Goal: Communication & Community: Answer question/provide support

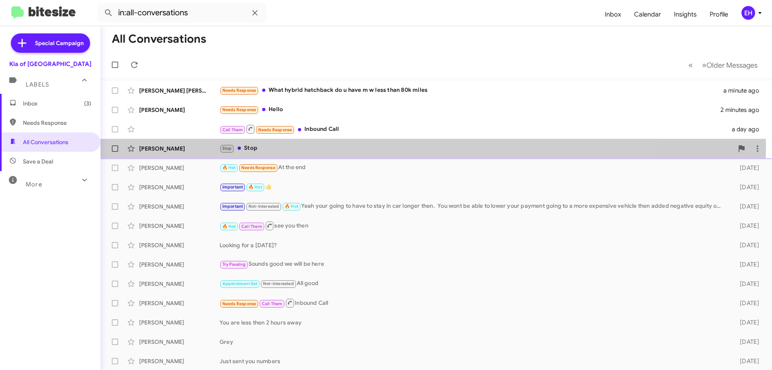
click at [252, 147] on div "Stop Stop" at bounding box center [477, 148] width 514 height 9
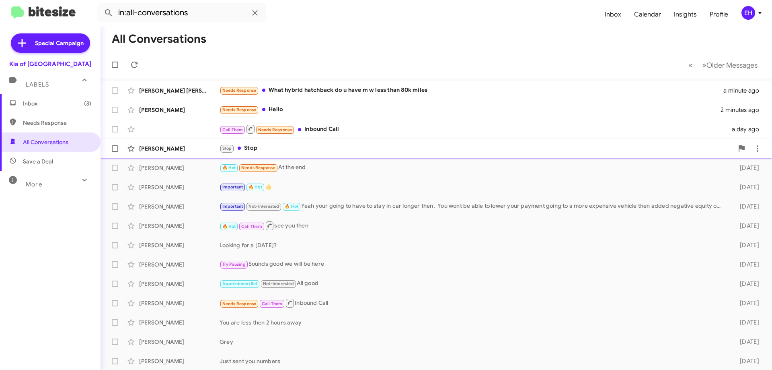
click at [163, 152] on div "[PERSON_NAME]" at bounding box center [179, 148] width 80 height 8
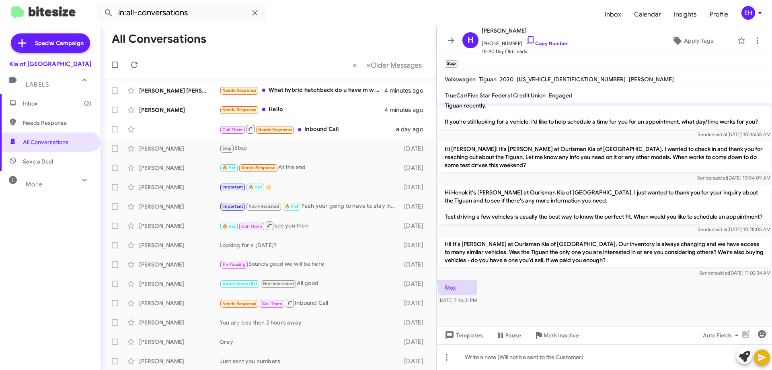
scroll to position [527, 0]
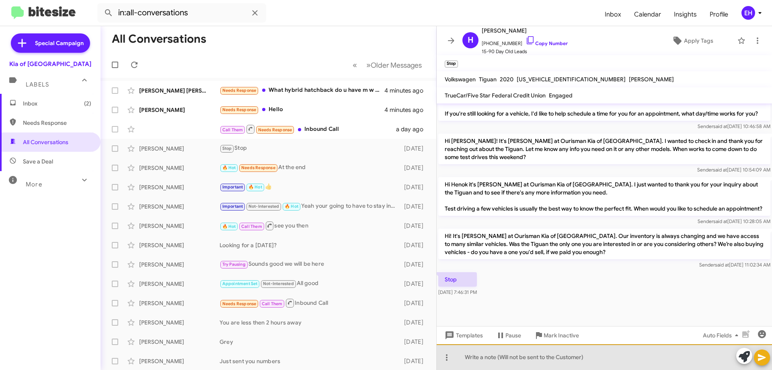
click at [575, 358] on div at bounding box center [605, 357] width 336 height 26
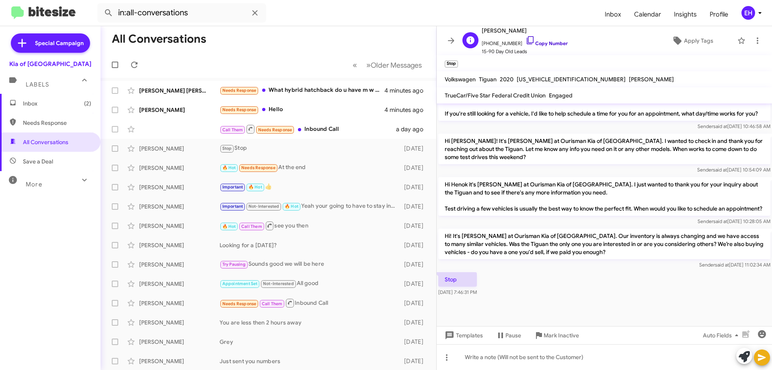
click at [548, 43] on link "Copy Number" at bounding box center [547, 43] width 42 height 6
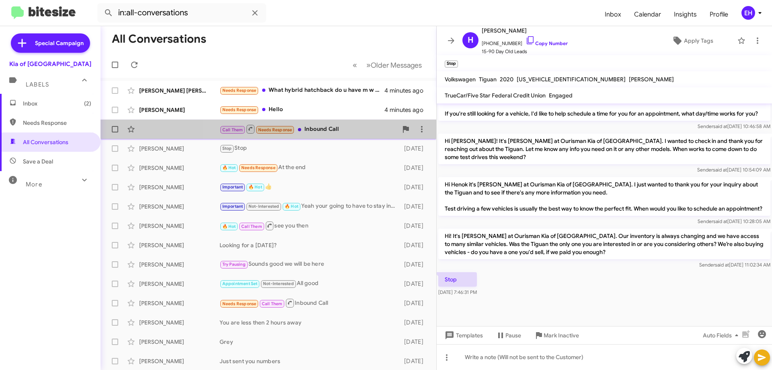
click at [340, 125] on div "Call Them Needs Response Inbound Call" at bounding box center [309, 129] width 178 height 10
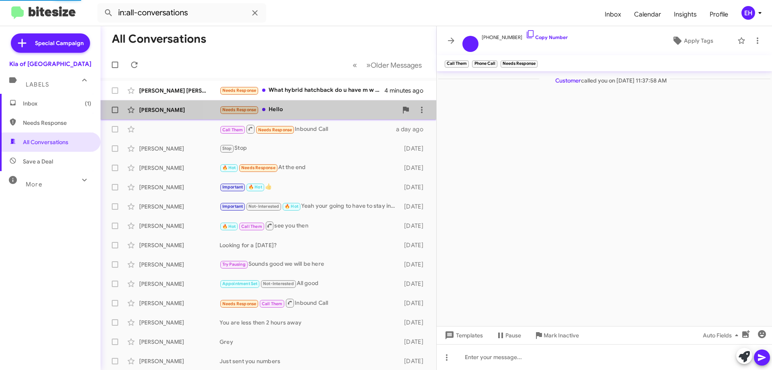
click at [275, 110] on div "Needs Response Hello" at bounding box center [309, 109] width 178 height 9
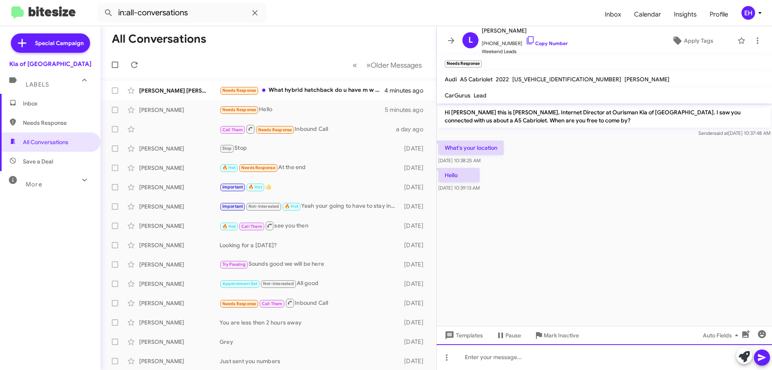
click at [536, 352] on div at bounding box center [605, 357] width 336 height 26
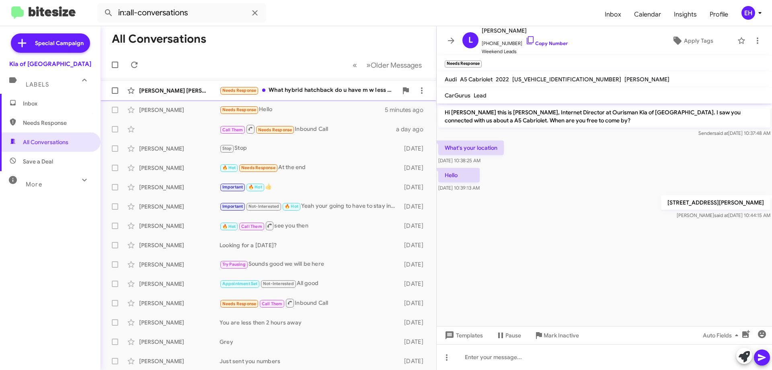
click at [321, 90] on div "Needs Response What hybrid hatchback do u have m w less than 80k miles" at bounding box center [309, 90] width 178 height 9
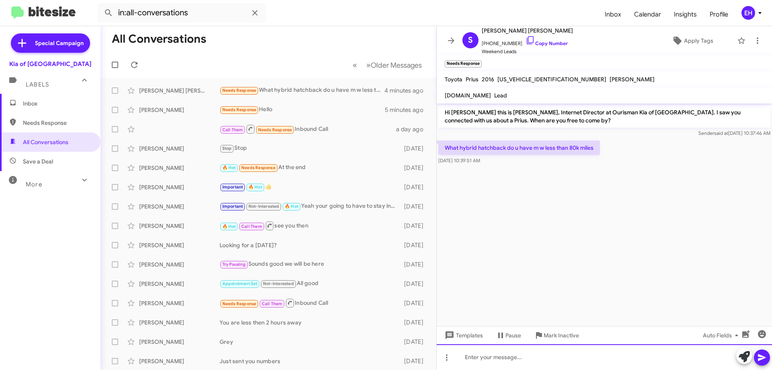
click at [581, 348] on div at bounding box center [605, 357] width 336 height 26
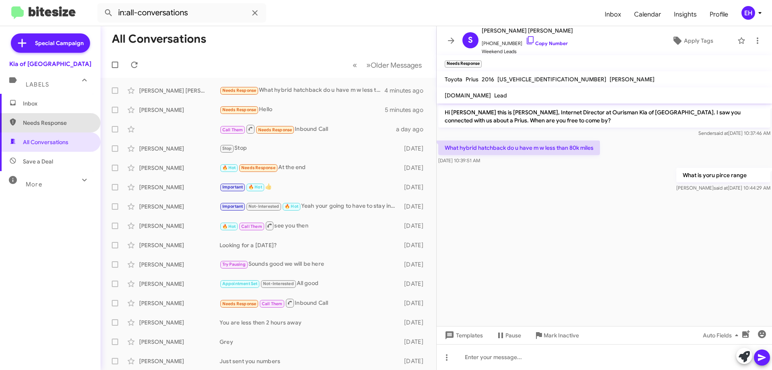
click at [51, 126] on span "Needs Response" at bounding box center [57, 123] width 68 height 8
type input "in:needs-response"
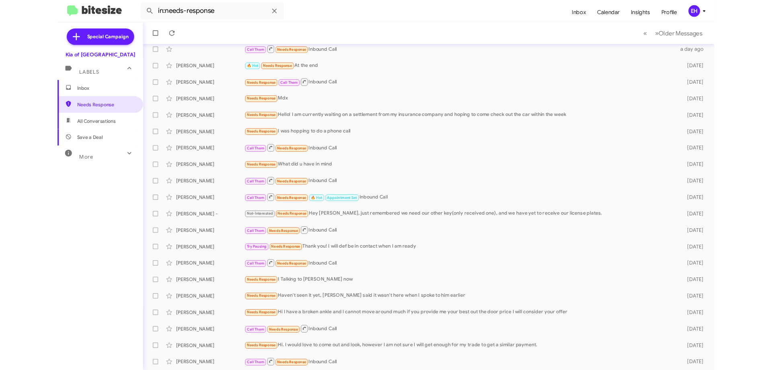
scroll to position [33, 0]
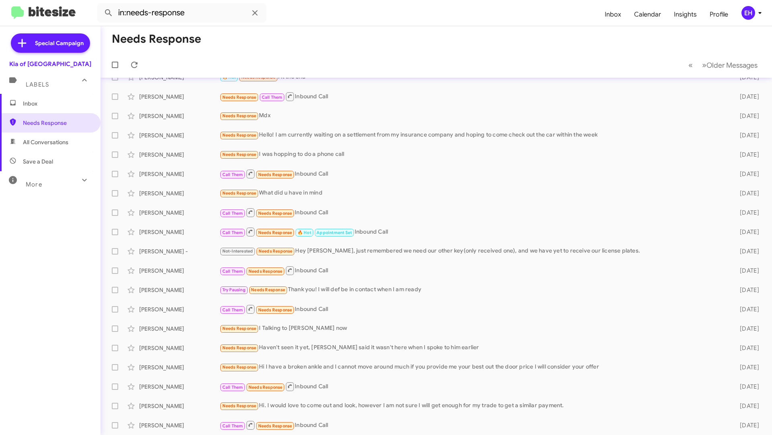
click at [422, 19] on form "in:needs-response" at bounding box center [347, 12] width 501 height 19
drag, startPoint x: 413, startPoint y: 51, endPoint x: 397, endPoint y: 45, distance: 17.3
click at [412, 51] on mat-toolbar-row "Needs Response" at bounding box center [437, 39] width 672 height 26
click at [400, 20] on form "in:needs-response" at bounding box center [347, 12] width 501 height 19
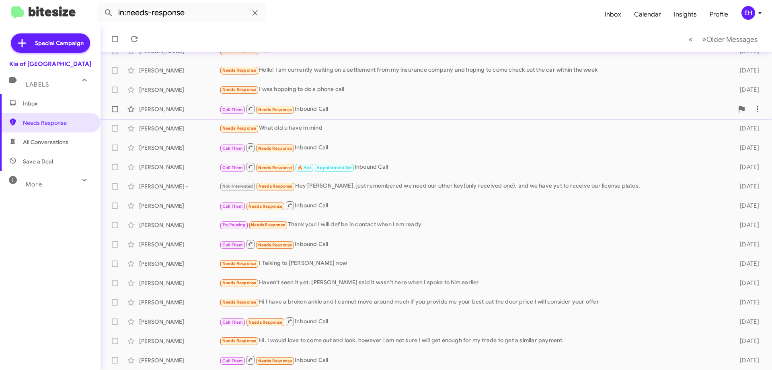
scroll to position [0, 0]
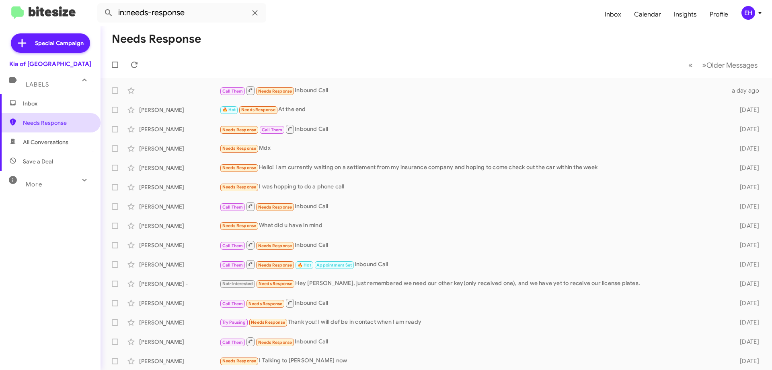
click at [41, 115] on span "Needs Response" at bounding box center [50, 122] width 101 height 19
click at [46, 110] on span "Inbox" at bounding box center [50, 103] width 101 height 19
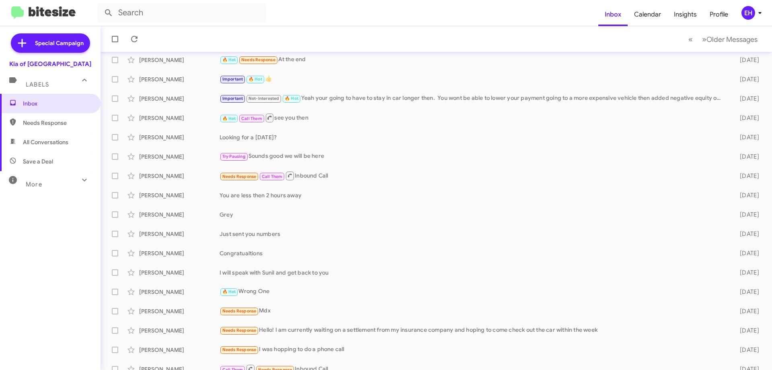
scroll to position [97, 0]
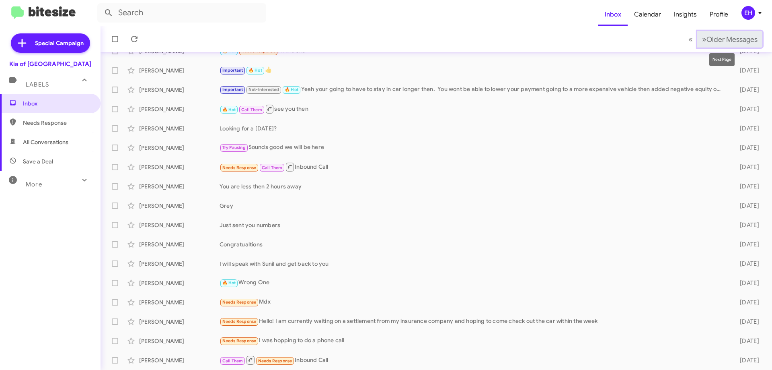
click at [736, 44] on button "» Next Older Messages" at bounding box center [730, 39] width 65 height 16
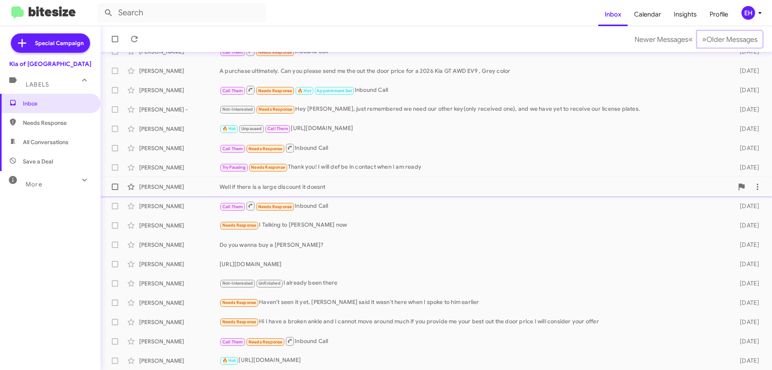
scroll to position [97, 0]
click at [724, 35] on span "Older Messages" at bounding box center [732, 39] width 51 height 9
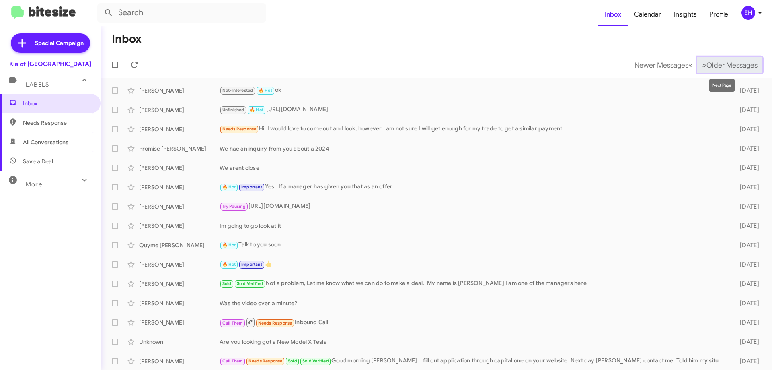
drag, startPoint x: 748, startPoint y: 60, endPoint x: 743, endPoint y: 64, distance: 6.0
click at [748, 60] on button "» Next Older Messages" at bounding box center [730, 65] width 65 height 16
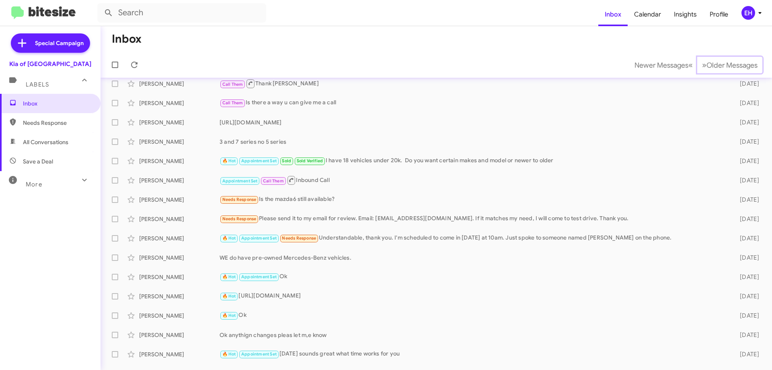
scroll to position [17, 0]
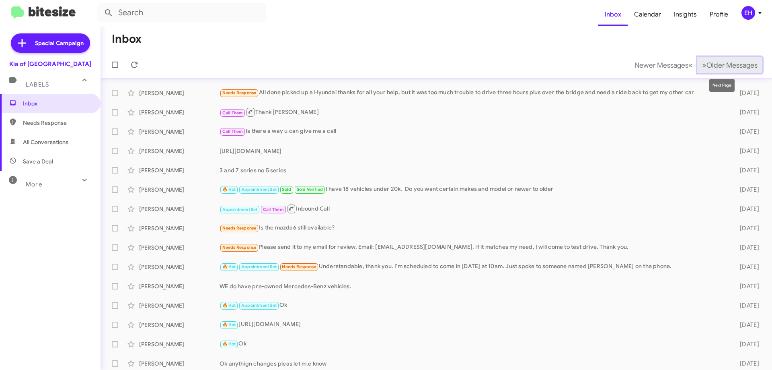
click at [723, 66] on span "Older Messages" at bounding box center [732, 65] width 51 height 9
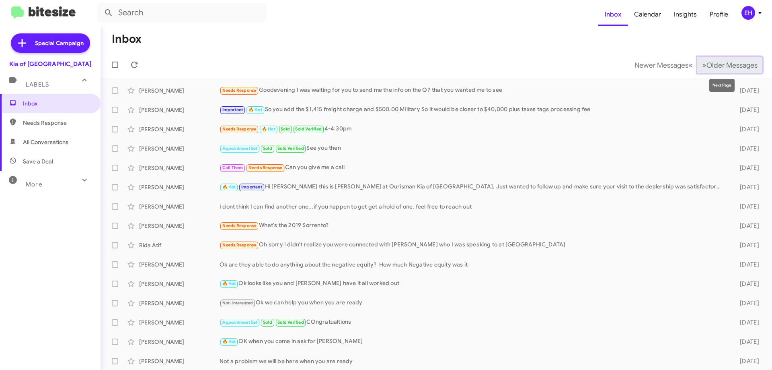
click at [722, 59] on button "» Next Older Messages" at bounding box center [730, 65] width 65 height 16
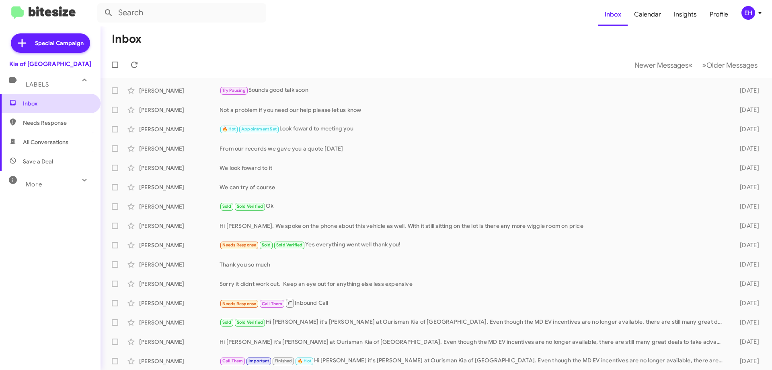
click at [29, 108] on span "Inbox" at bounding box center [50, 103] width 101 height 19
